Goal: Task Accomplishment & Management: Use online tool/utility

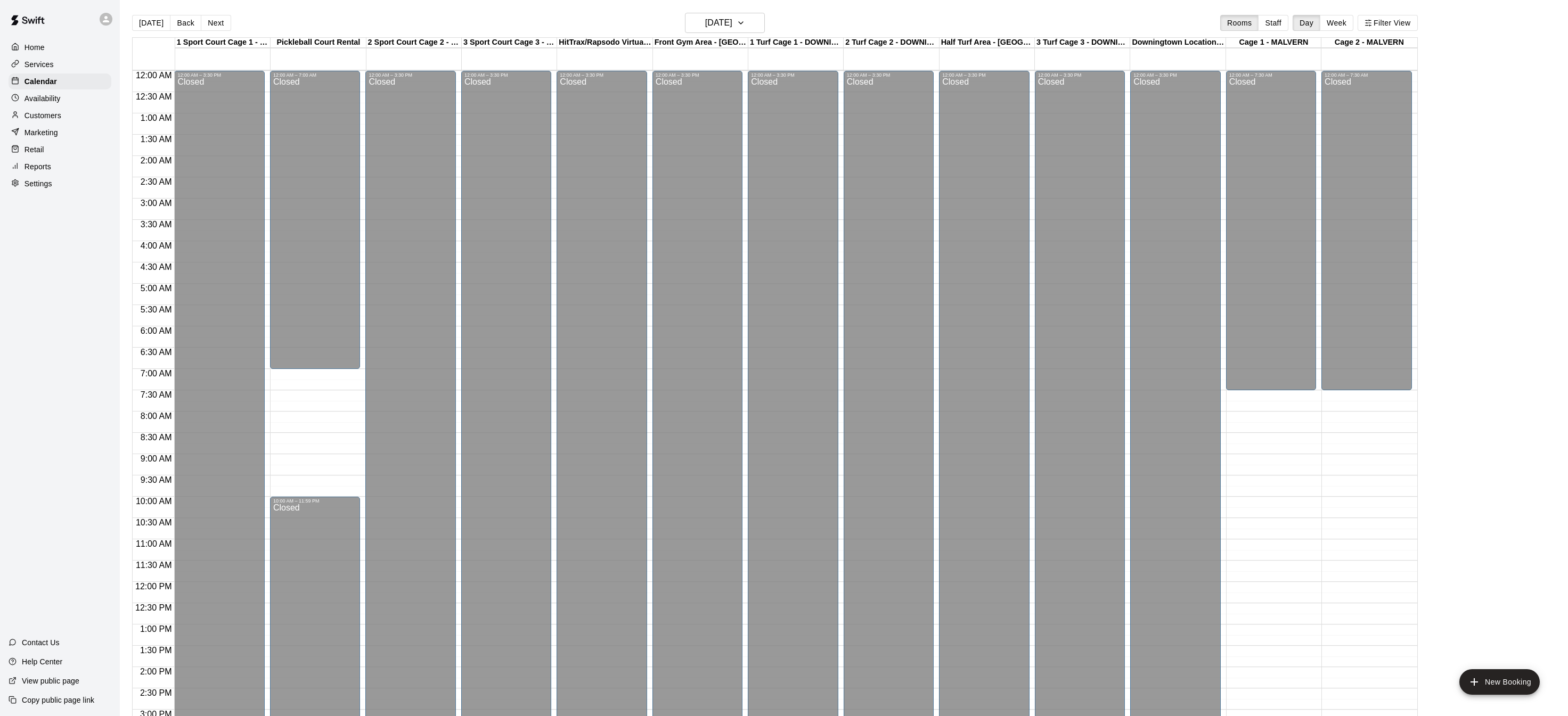
scroll to position [202, 0]
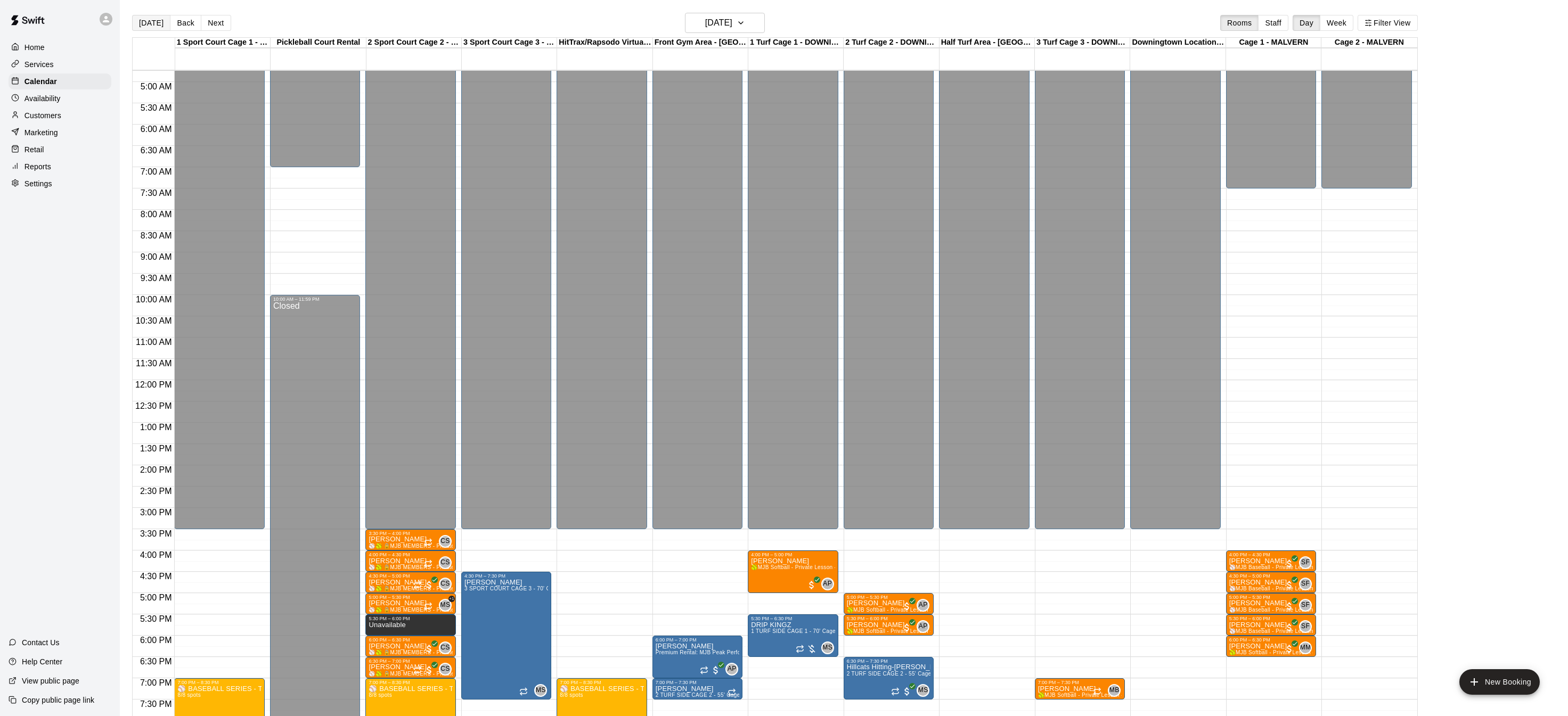
click at [155, 19] on button "[DATE]" at bounding box center [151, 23] width 38 height 16
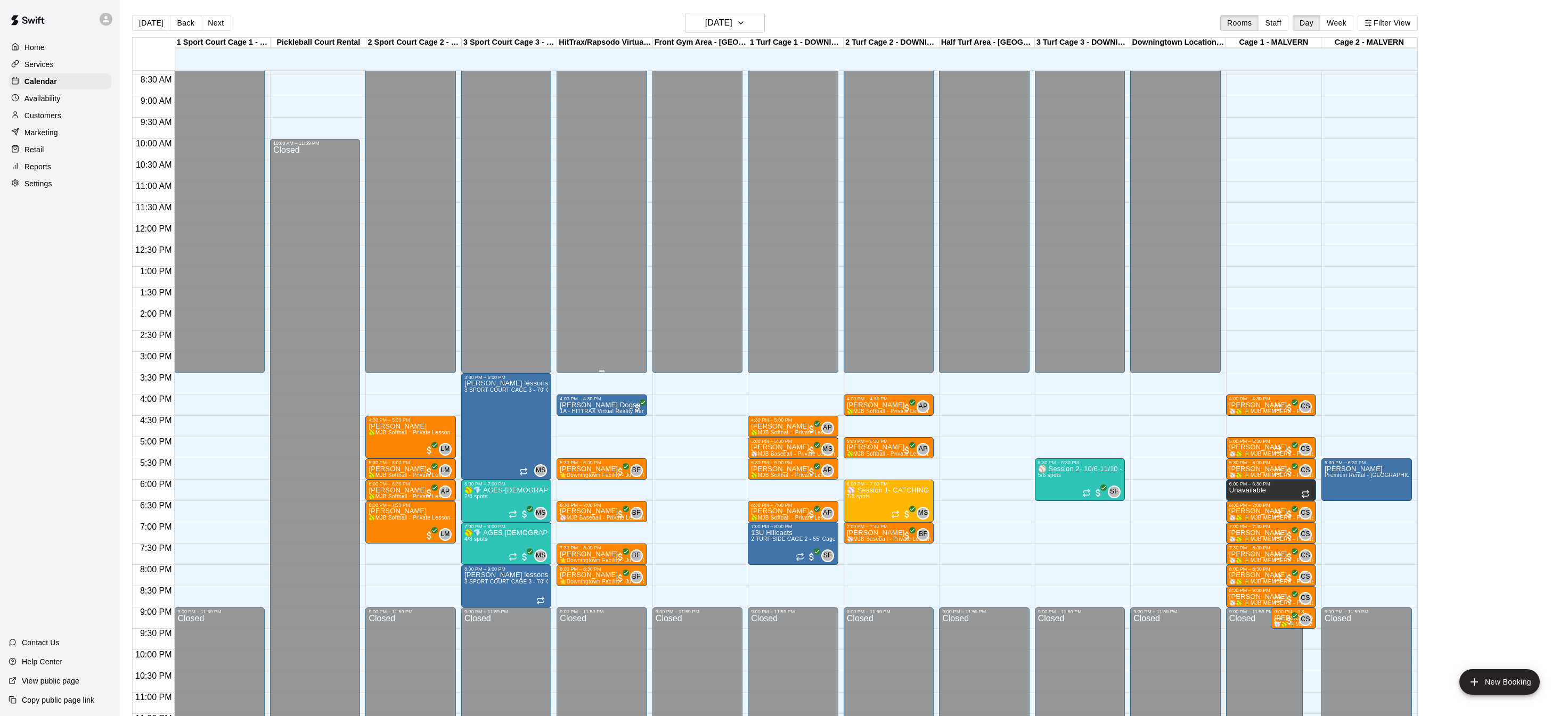
scroll to position [364, 0]
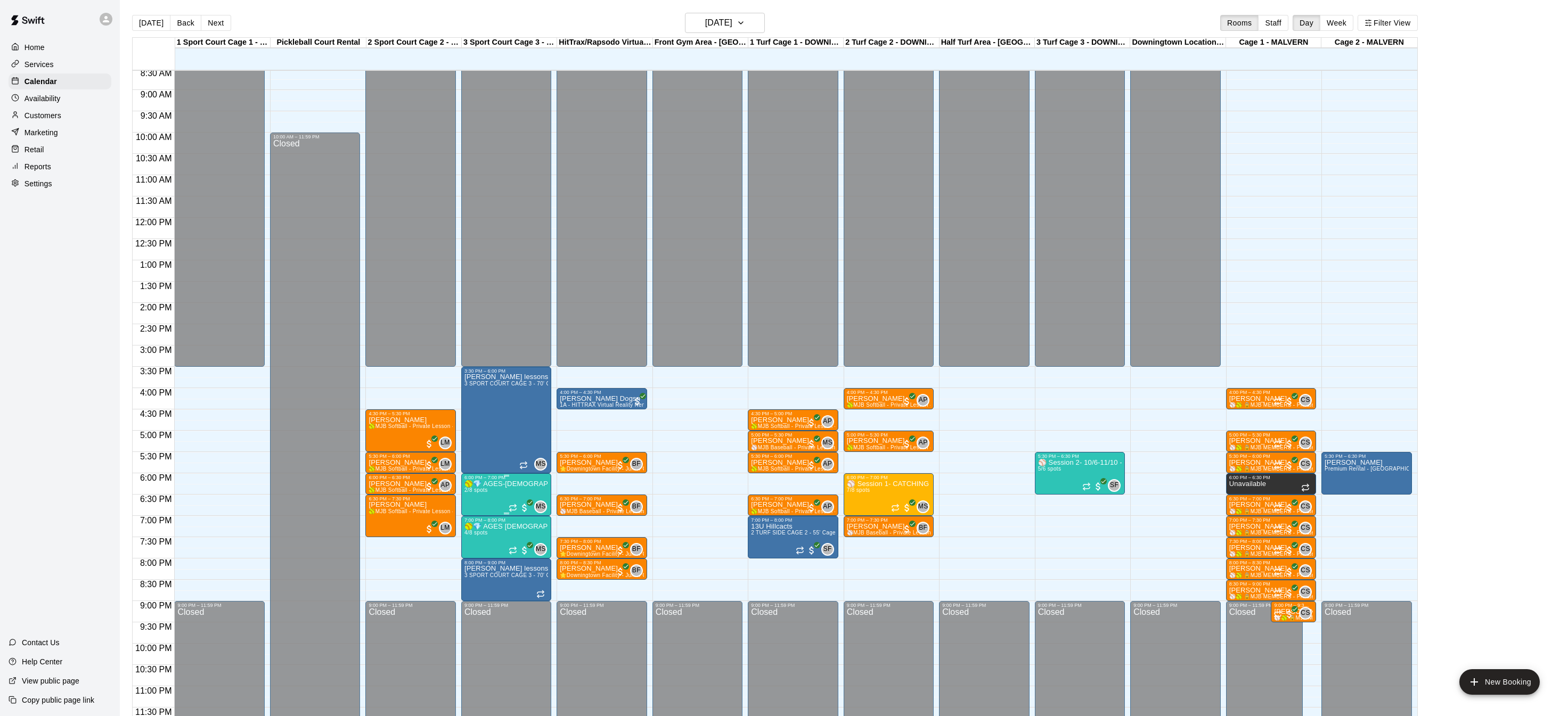
click at [505, 484] on p "🥎💎 AGES-[DEMOGRAPHIC_DATA]- Diamond Drop-ins Softball--weekly hitting Clinic💎🥎" at bounding box center [506, 484] width 83 height 0
click at [477, 515] on img "edit" at bounding box center [475, 520] width 12 height 12
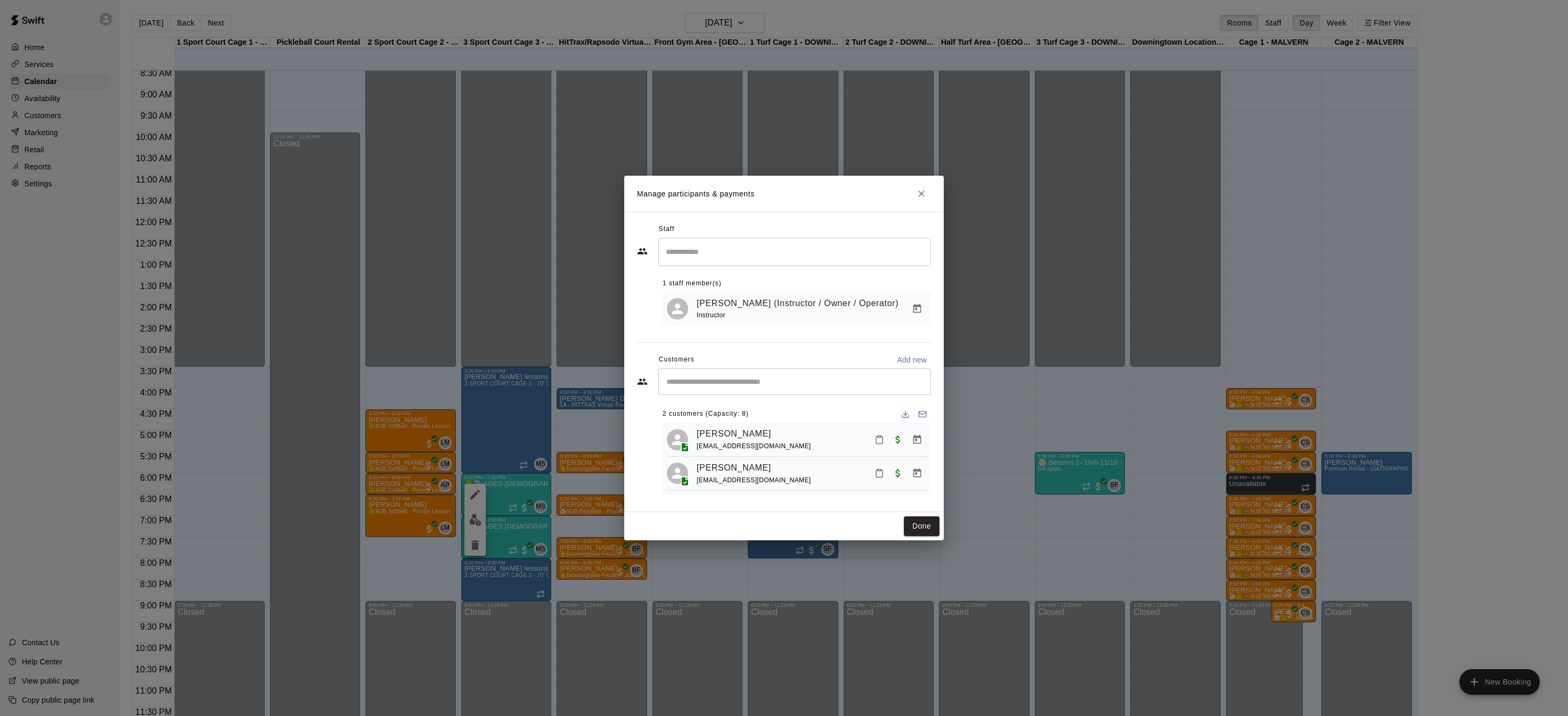
click at [838, 377] on input "Start typing to search customers..." at bounding box center [794, 382] width 263 height 11
type input "*****"
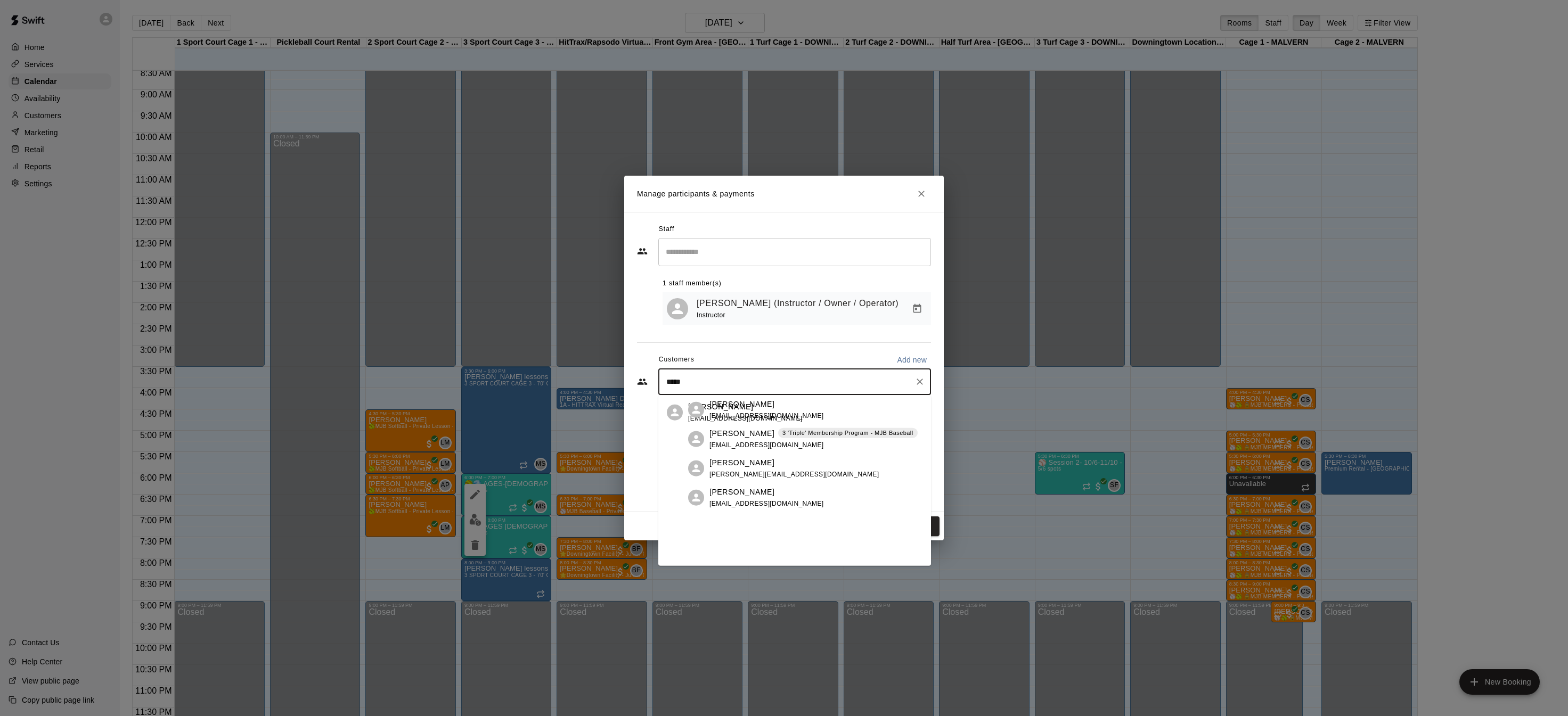
click at [841, 439] on div "3 'Triple' Membership Program - MJB Baseball" at bounding box center [847, 434] width 139 height 11
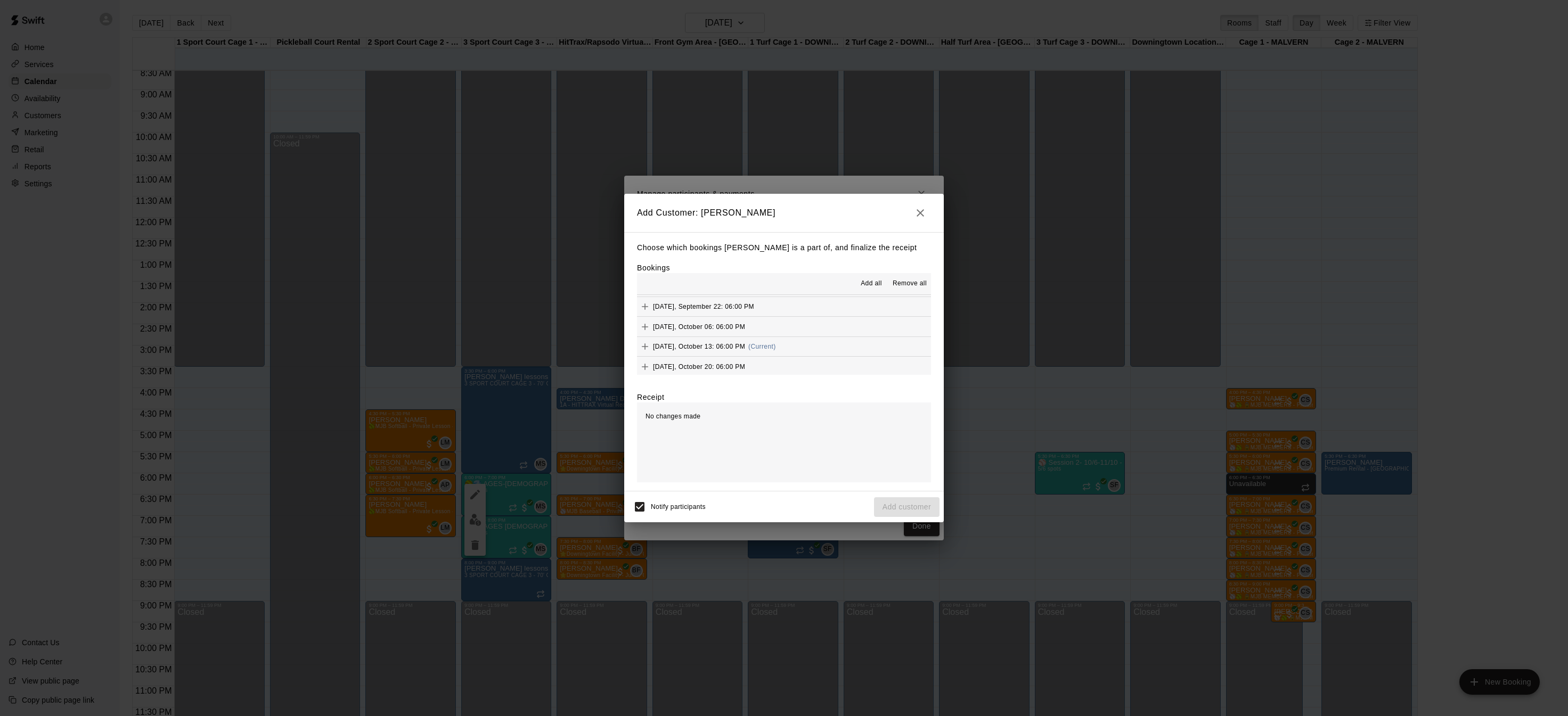
scroll to position [40, 0]
click at [646, 344] on icon "Add" at bounding box center [645, 344] width 6 height 6
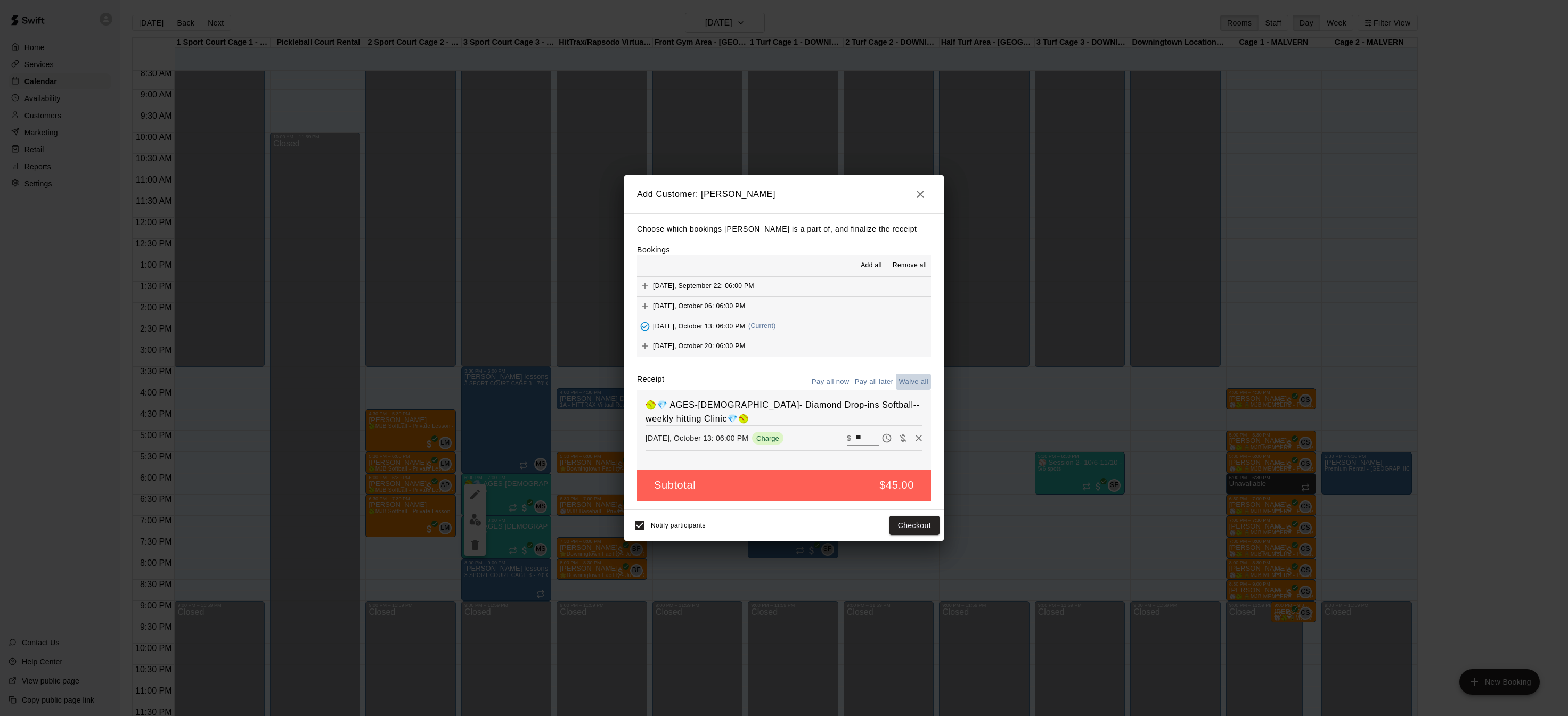
click at [911, 380] on button "Waive all" at bounding box center [914, 381] width 35 height 16
type input "*"
click at [886, 524] on button "Add customer" at bounding box center [907, 526] width 66 height 19
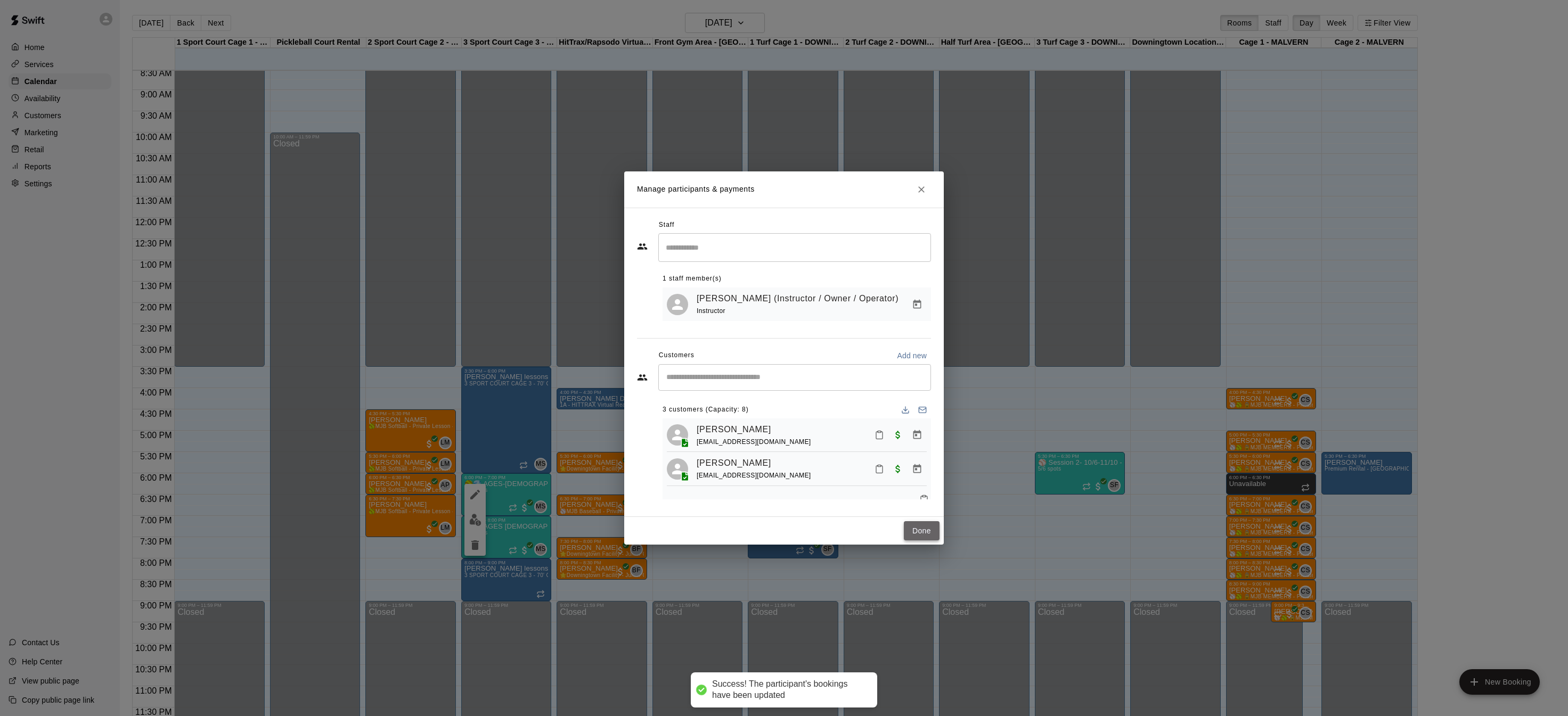
click at [929, 533] on button "Done" at bounding box center [922, 531] width 36 height 19
